Goal: Task Accomplishment & Management: Manage account settings

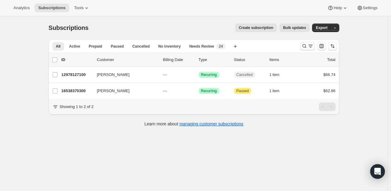
click at [304, 46] on icon "Search and filter results" at bounding box center [304, 46] width 4 height 4
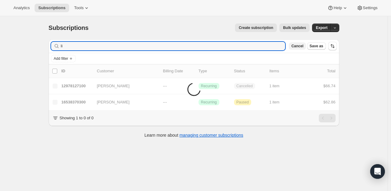
type input "l"
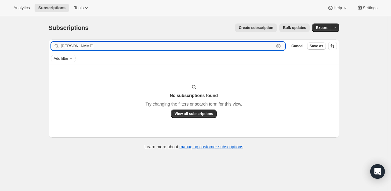
drag, startPoint x: 88, startPoint y: 46, endPoint x: 64, endPoint y: 47, distance: 23.5
click at [64, 47] on input "[PERSON_NAME]" at bounding box center [167, 46] width 213 height 9
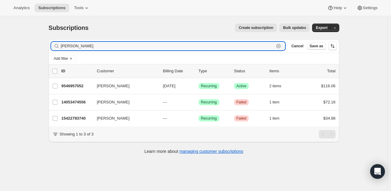
type input "[PERSON_NAME]"
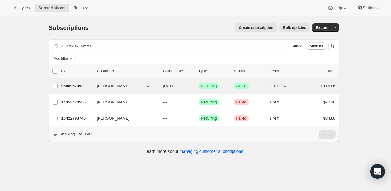
click at [73, 86] on p "9546957052" at bounding box center [76, 86] width 31 height 6
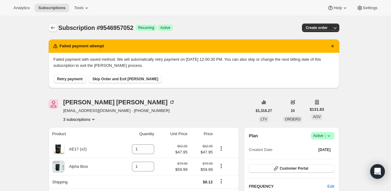
click at [55, 27] on icon "Subscriptions" at bounding box center [53, 28] width 6 height 6
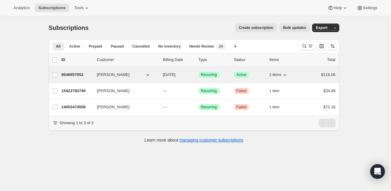
click at [71, 73] on p "9546957052" at bounding box center [76, 75] width 31 height 6
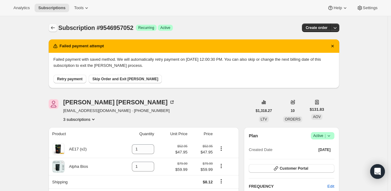
click at [56, 28] on icon "Subscriptions" at bounding box center [53, 28] width 6 height 6
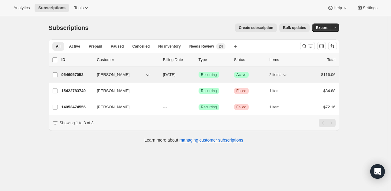
click at [83, 74] on p "9546957052" at bounding box center [76, 75] width 31 height 6
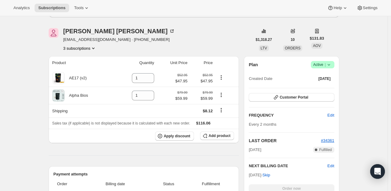
scroll to position [31, 0]
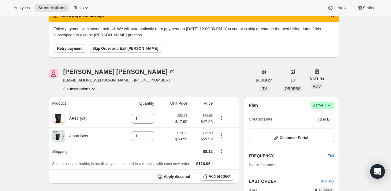
click at [322, 109] on div "Plan Success Active | Created Date [DATE]" at bounding box center [290, 113] width 85 height 22
click at [323, 107] on span "Active |" at bounding box center [322, 105] width 19 height 6
click at [327, 116] on span "Pause subscription" at bounding box center [324, 117] width 34 height 5
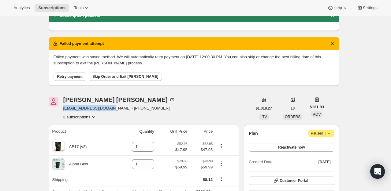
drag, startPoint x: 108, startPoint y: 111, endPoint x: 62, endPoint y: 111, distance: 45.2
click at [62, 111] on div "[PERSON_NAME] [EMAIL_ADDRESS][DOMAIN_NAME] · [PHONE_NUMBER] 3 subscriptions" at bounding box center [150, 108] width 203 height 23
copy span "[EMAIL_ADDRESS][DOMAIN_NAME]"
click at [266, 42] on div "Failed payment attempt" at bounding box center [193, 44] width 283 height 6
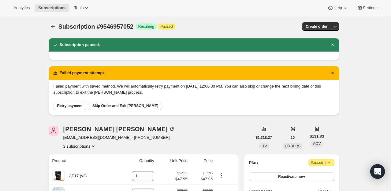
scroll to position [0, 0]
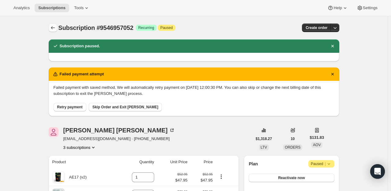
click at [55, 28] on icon "Subscriptions" at bounding box center [53, 28] width 6 height 6
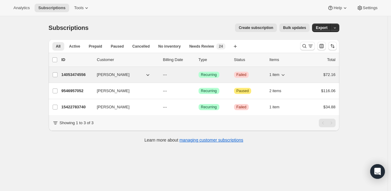
click at [77, 73] on p "14053474556" at bounding box center [76, 75] width 31 height 6
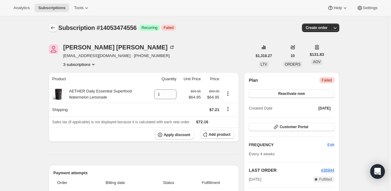
click at [56, 28] on icon "Subscriptions" at bounding box center [53, 28] width 6 height 6
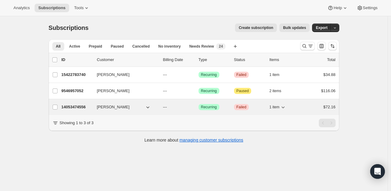
click at [78, 104] on p "14053474556" at bounding box center [76, 107] width 31 height 6
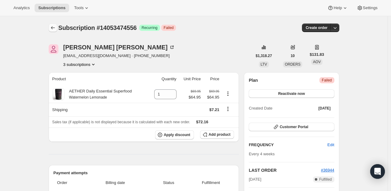
click at [55, 28] on icon "Subscriptions" at bounding box center [53, 27] width 4 height 3
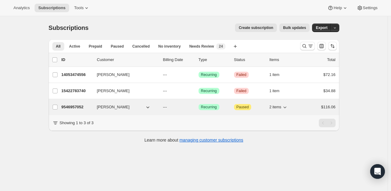
click at [78, 107] on p "9546957052" at bounding box center [76, 107] width 31 height 6
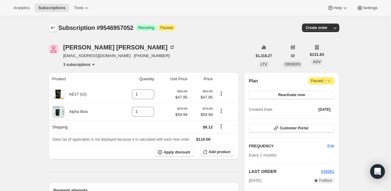
click at [53, 28] on icon "Subscriptions" at bounding box center [53, 28] width 6 height 6
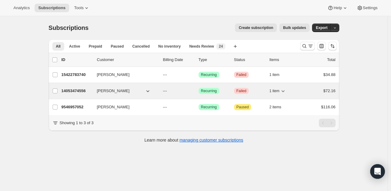
click at [72, 90] on p "14053474556" at bounding box center [76, 91] width 31 height 6
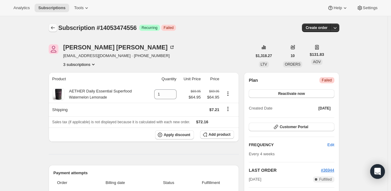
click at [57, 31] on div "Subscription #14053474556. This page is ready Subscription #14053474556 Success…" at bounding box center [194, 27] width 290 height 23
click at [56, 30] on icon "Subscriptions" at bounding box center [53, 28] width 6 height 6
